Goal: Task Accomplishment & Management: Complete application form

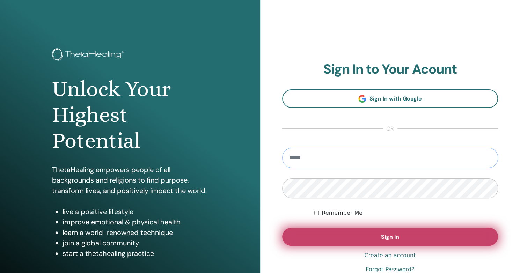
type input "**********"
click at [328, 237] on button "Sign In" at bounding box center [390, 237] width 216 height 18
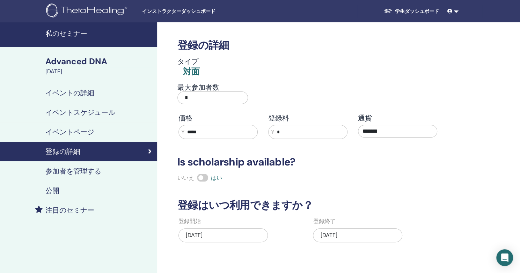
click at [82, 172] on h4 "参加者を管理する" at bounding box center [73, 171] width 56 height 8
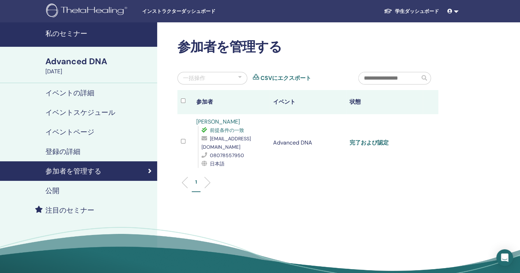
click at [379, 139] on link "完了および認定" at bounding box center [369, 142] width 39 height 7
click at [96, 195] on div "公開" at bounding box center [79, 191] width 146 height 8
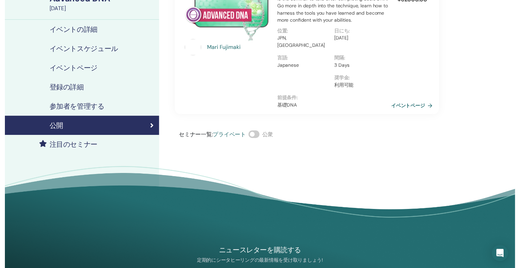
scroll to position [70, 0]
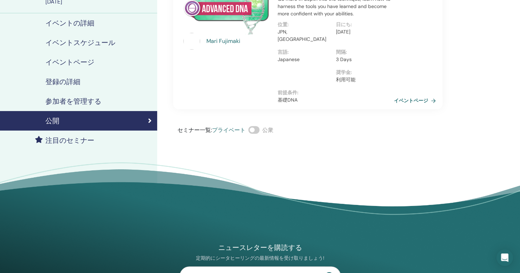
click at [70, 139] on h4 "注目のセミナー" at bounding box center [69, 140] width 49 height 8
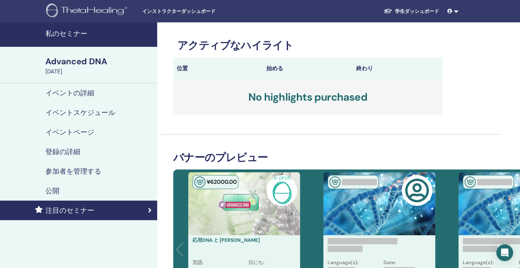
click at [166, 12] on span "インストラクターダッシュボード" at bounding box center [194, 11] width 105 height 7
click at [82, 35] on h4 "私のセミナー" at bounding box center [99, 33] width 108 height 8
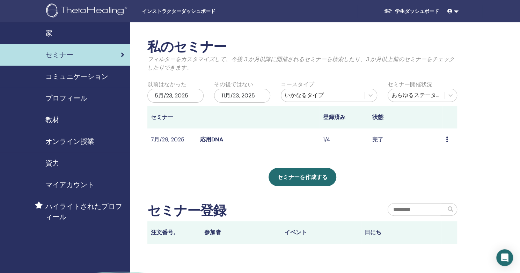
click at [447, 139] on icon at bounding box center [447, 140] width 2 height 6
click at [447, 139] on div "プレビュー 出席者" at bounding box center [443, 150] width 40 height 22
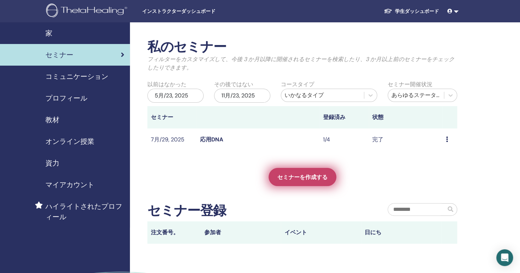
click at [286, 180] on span "セミナーを作成する" at bounding box center [302, 177] width 50 height 7
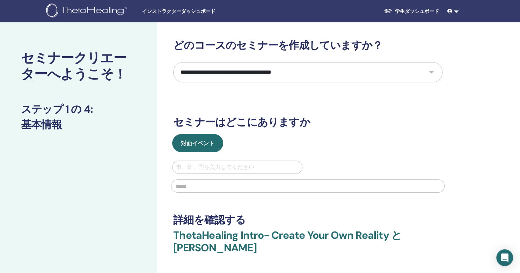
click at [432, 72] on select "**********" at bounding box center [307, 72] width 269 height 20
select select "*"
click at [173, 62] on select "**********" at bounding box center [307, 72] width 269 height 20
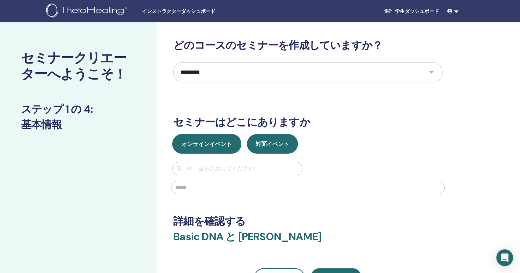
click at [220, 146] on span "オンラインイベント" at bounding box center [207, 143] width 50 height 7
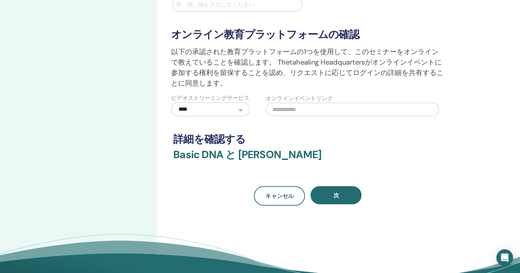
scroll to position [175, 0]
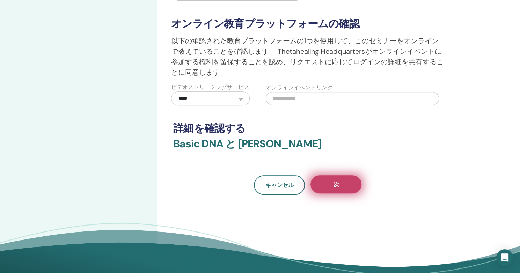
click at [336, 179] on button "次" at bounding box center [336, 184] width 51 height 18
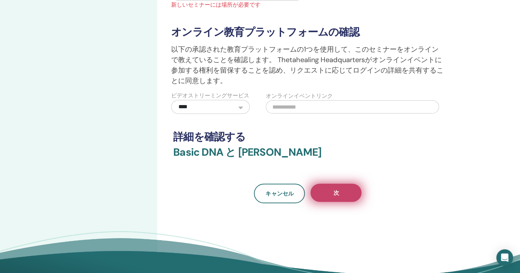
click at [336, 192] on span "次" at bounding box center [336, 192] width 6 height 7
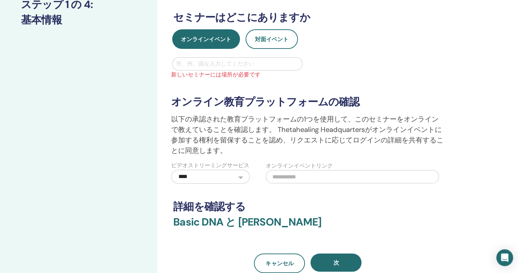
scroll to position [70, 0]
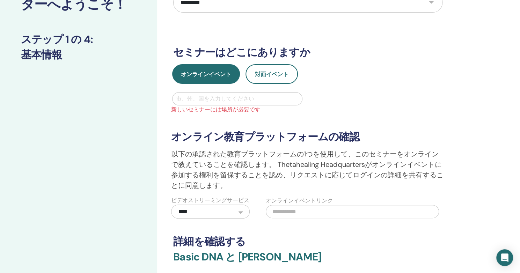
click at [254, 103] on div at bounding box center [237, 99] width 123 height 10
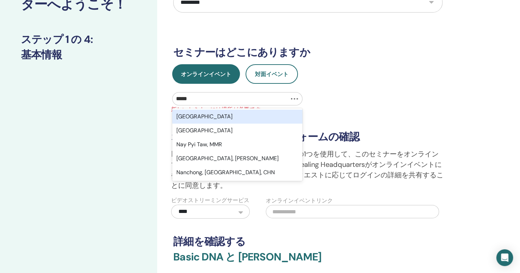
type input "******"
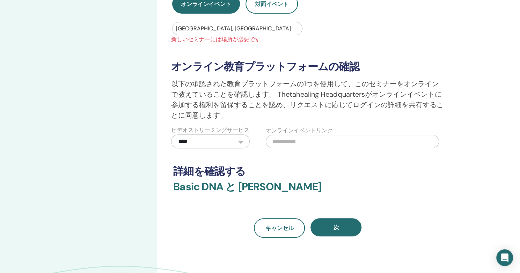
scroll to position [210, 0]
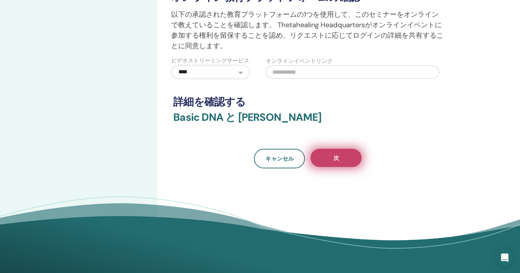
click at [324, 157] on button "次" at bounding box center [336, 158] width 51 height 18
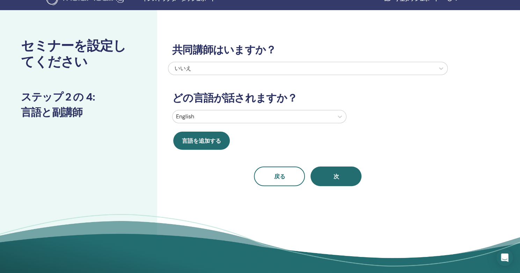
scroll to position [12, 0]
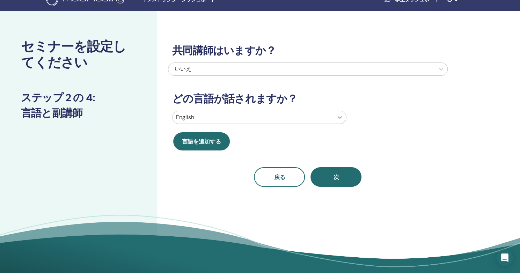
click at [340, 116] on icon at bounding box center [339, 117] width 7 height 7
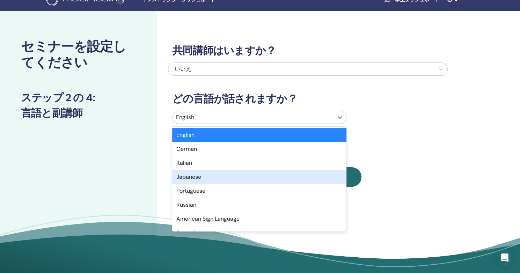
click at [196, 180] on div "Japanese" at bounding box center [259, 177] width 174 height 14
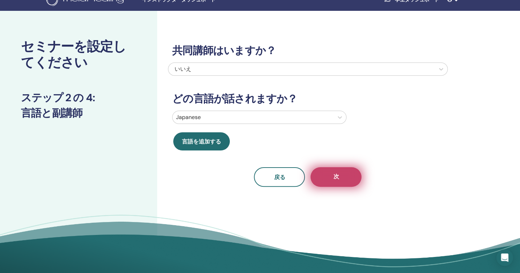
click at [347, 175] on button "次" at bounding box center [336, 177] width 51 height 20
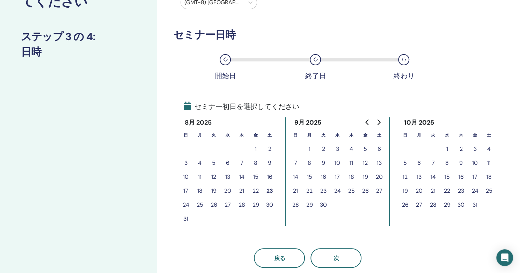
scroll to position [81, 0]
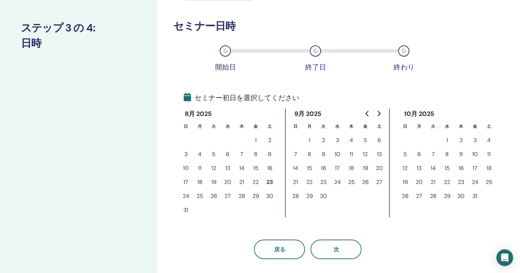
click at [226, 183] on button "20" at bounding box center [228, 182] width 14 height 14
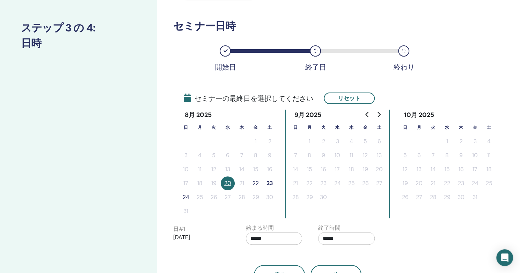
click at [255, 184] on button "22" at bounding box center [256, 183] width 14 height 14
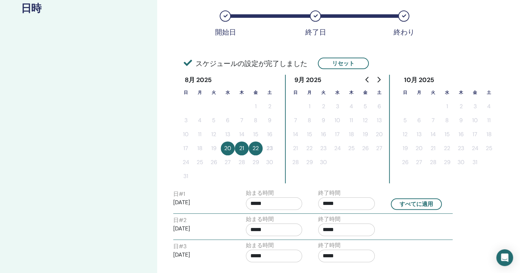
scroll to position [151, 0]
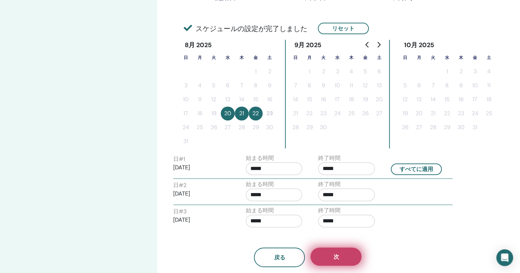
click at [329, 260] on button "次" at bounding box center [336, 257] width 51 height 18
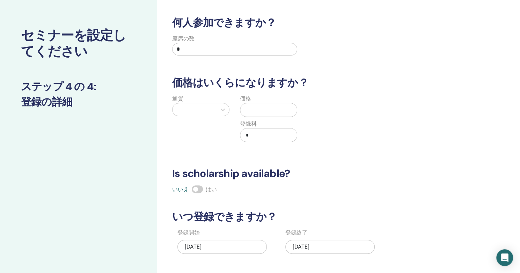
scroll to position [0, 0]
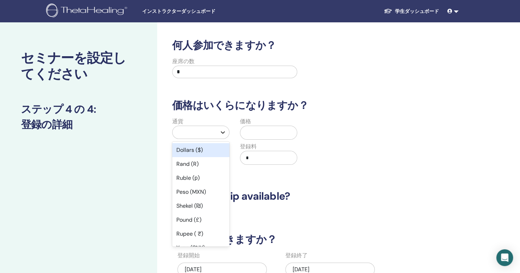
click at [223, 133] on icon at bounding box center [223, 132] width 4 height 2
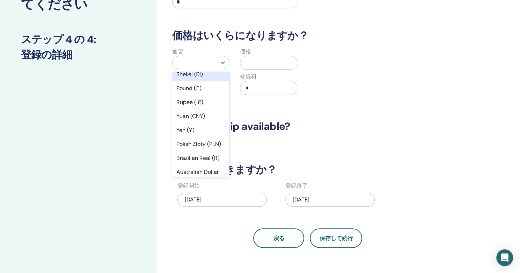
scroll to position [70, 0]
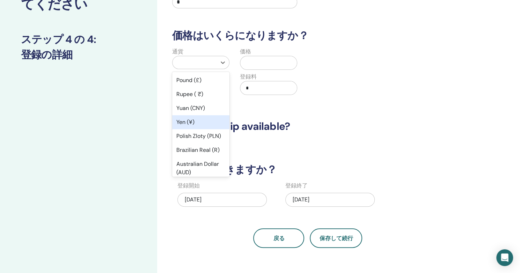
click at [195, 124] on div "Yen (¥)" at bounding box center [200, 122] width 57 height 14
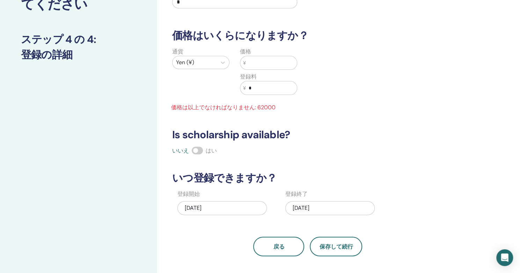
click at [272, 59] on input "text" at bounding box center [271, 62] width 51 height 13
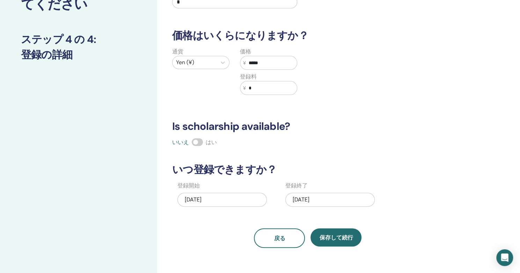
type input "*****"
click at [225, 200] on div "08/23/2025" at bounding box center [221, 200] width 89 height 14
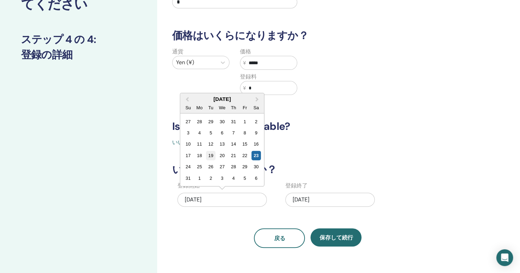
click at [211, 155] on div "19" at bounding box center [210, 155] width 9 height 9
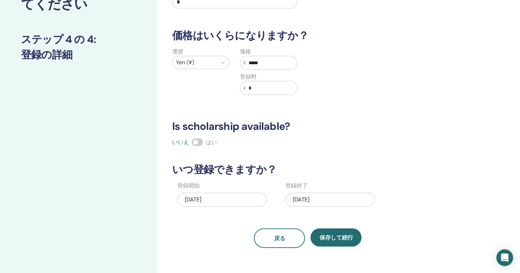
click at [291, 201] on div "08/22/2025" at bounding box center [329, 200] width 89 height 14
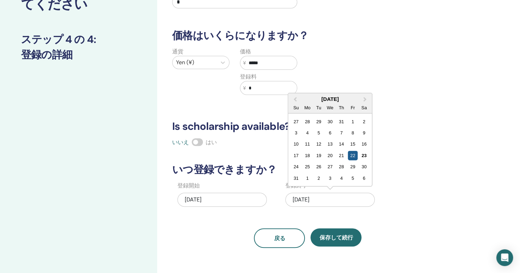
click at [353, 157] on div "22" at bounding box center [352, 155] width 9 height 9
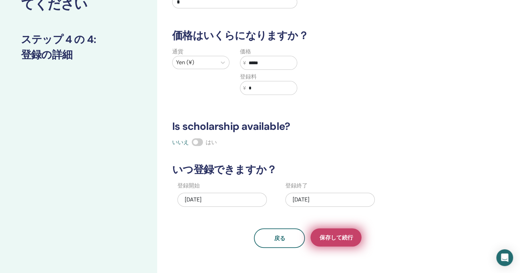
click at [343, 238] on span "保存して続行" at bounding box center [336, 237] width 34 height 7
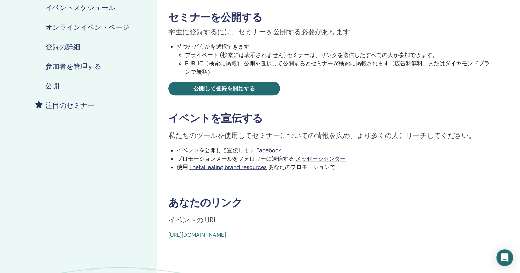
scroll to position [140, 0]
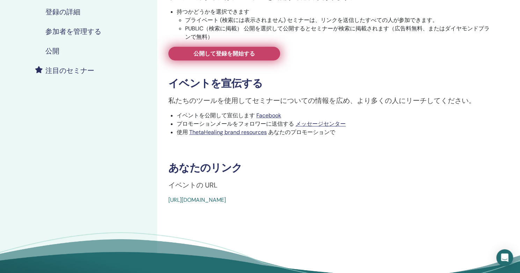
click at [231, 53] on span "公開して登録を開始する" at bounding box center [224, 53] width 61 height 7
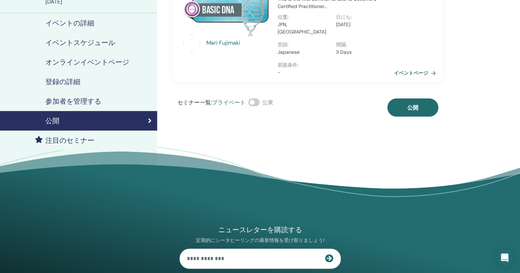
scroll to position [35, 0]
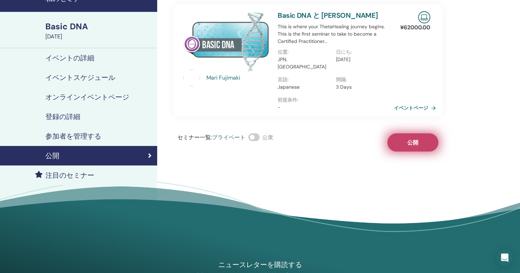
click at [425, 137] on button "公開" at bounding box center [412, 142] width 51 height 18
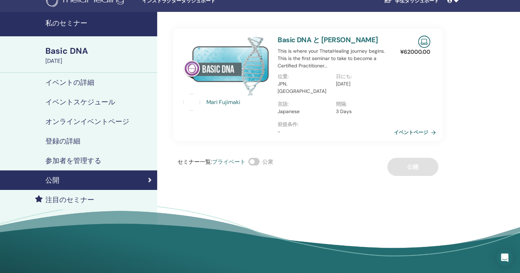
scroll to position [0, 0]
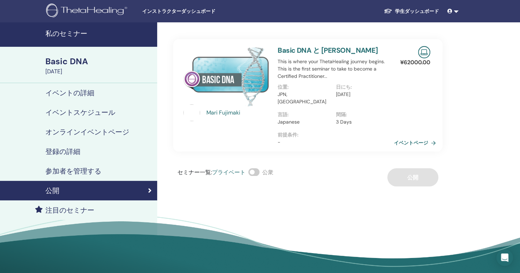
click at [457, 11] on link at bounding box center [453, 11] width 17 height 13
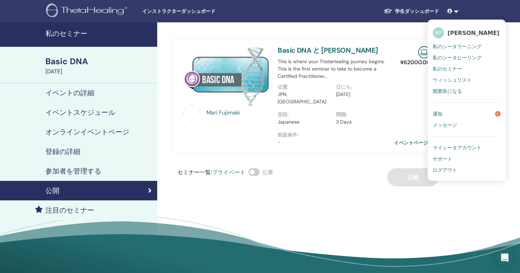
click at [448, 170] on span "ログアウト" at bounding box center [445, 170] width 24 height 6
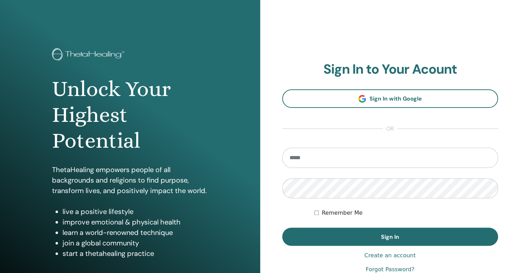
scroll to position [35, 0]
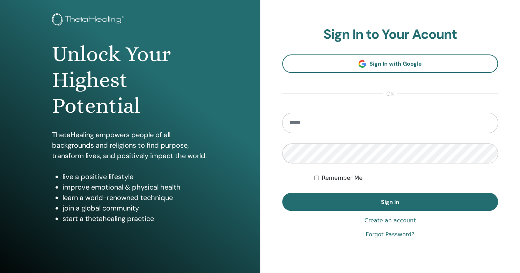
type input "**********"
click at [395, 223] on link "Create an account" at bounding box center [389, 221] width 51 height 8
